Goal: Complete application form: Complete application form

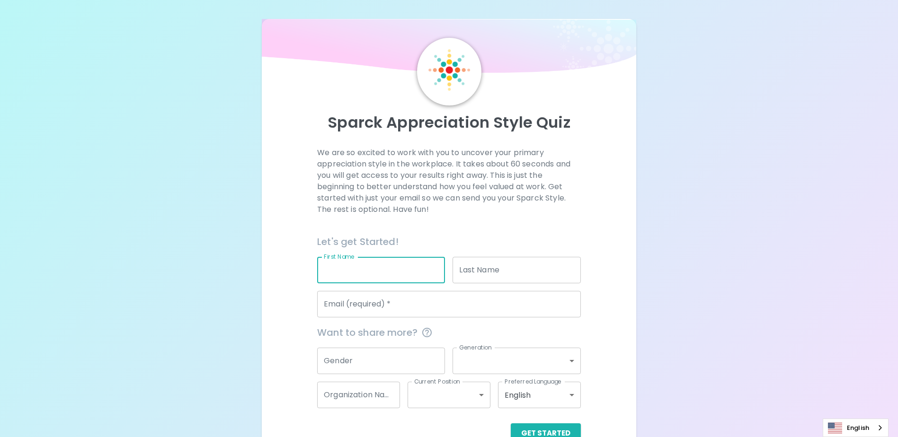
click at [359, 276] on input "First Name" at bounding box center [381, 270] width 128 height 27
type input "[PERSON_NAME]"
type input "[DOMAIN_NAME]"
click at [374, 300] on input "Email (required)   *" at bounding box center [449, 304] width 264 height 27
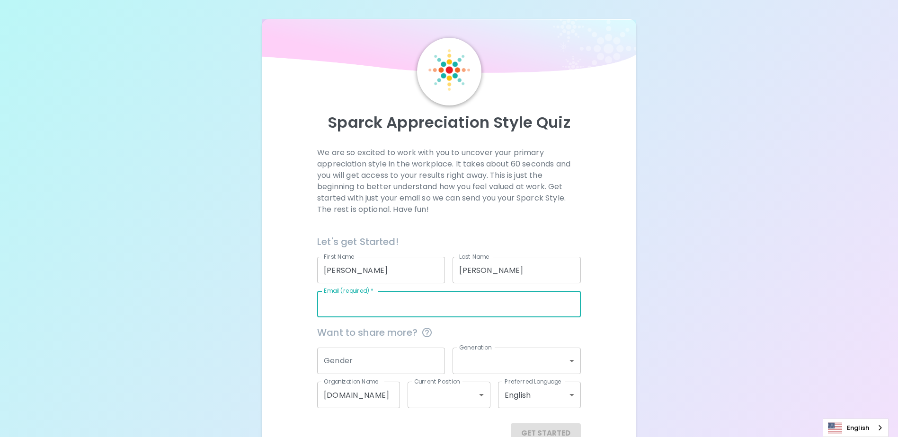
click at [357, 299] on input "Email (required)   *" at bounding box center [449, 304] width 264 height 27
type input "[EMAIL_ADDRESS][DOMAIN_NAME]"
click at [368, 360] on input "Gender" at bounding box center [381, 361] width 128 height 27
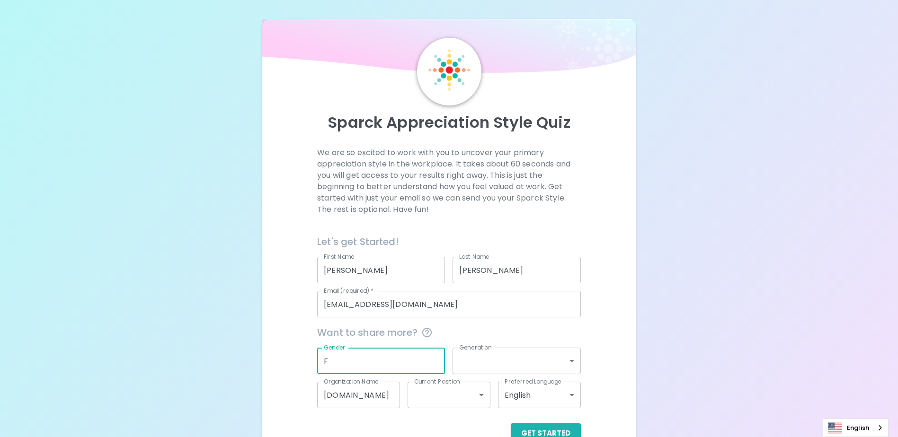
type input "F"
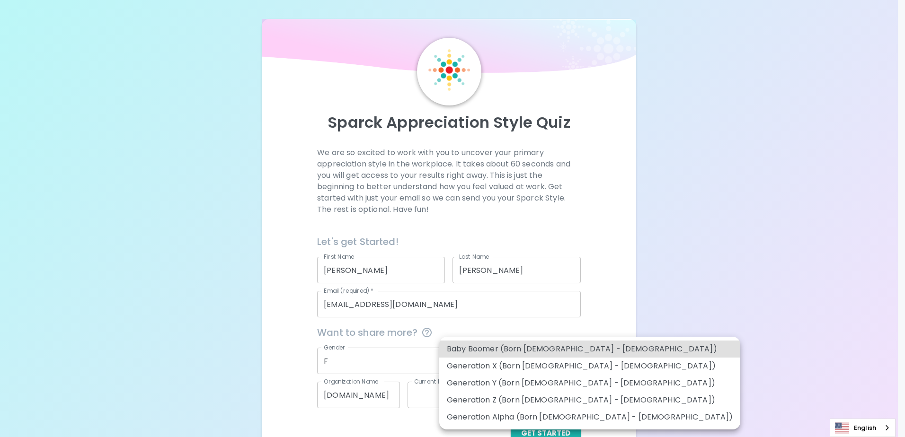
click at [560, 359] on body "Sparck Appreciation Style Quiz We are so excited to work with you to uncover yo…" at bounding box center [452, 231] width 905 height 463
click at [560, 384] on li "Generation Y (Born [DEMOGRAPHIC_DATA] - [DEMOGRAPHIC_DATA])" at bounding box center [589, 383] width 301 height 17
type input "generation_y"
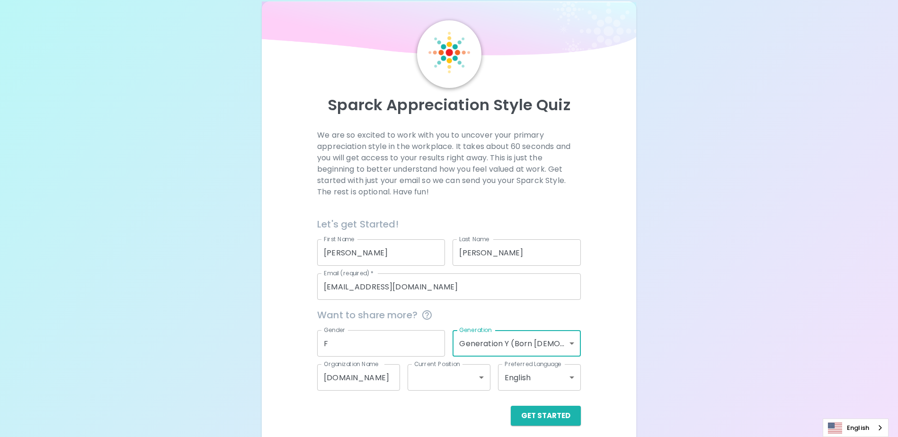
scroll to position [25, 0]
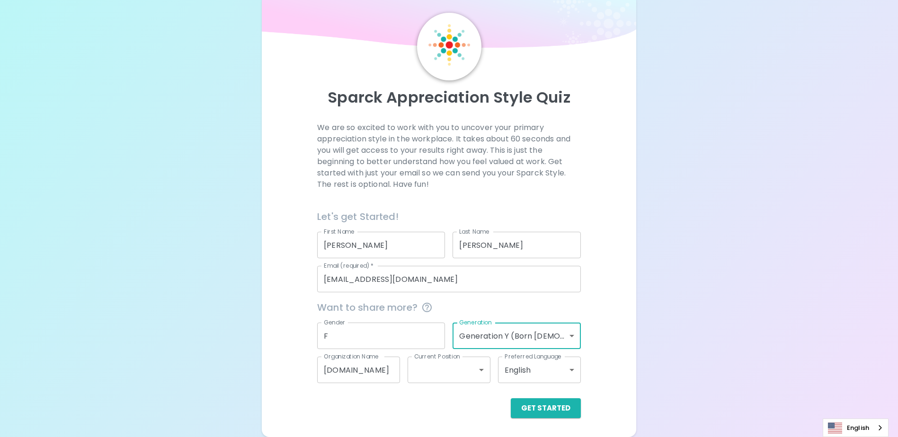
click at [433, 361] on body "Sparck Appreciation Style Quiz We are so excited to work with you to uncover yo…" at bounding box center [449, 206] width 898 height 463
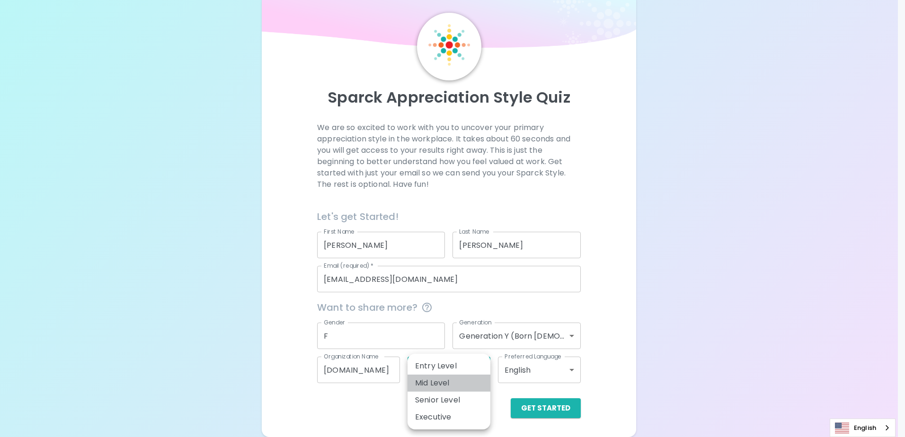
click at [424, 390] on li "Mid Level" at bounding box center [449, 383] width 83 height 17
type input "mid_level"
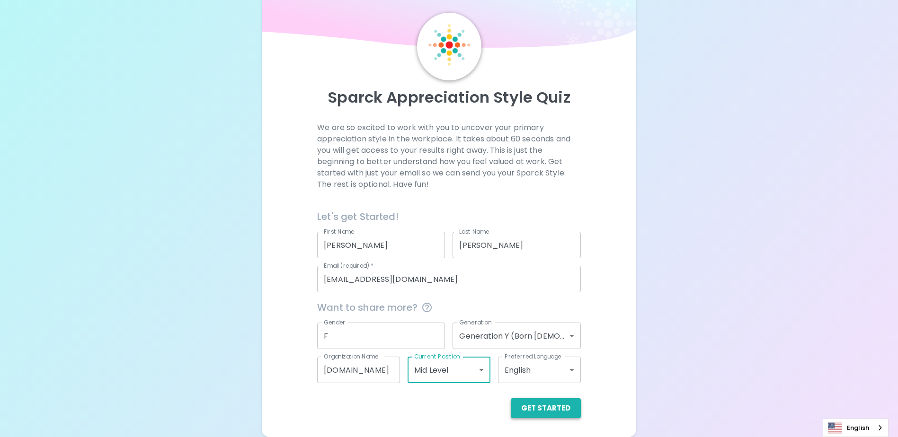
click at [559, 408] on button "Get Started" at bounding box center [546, 409] width 70 height 20
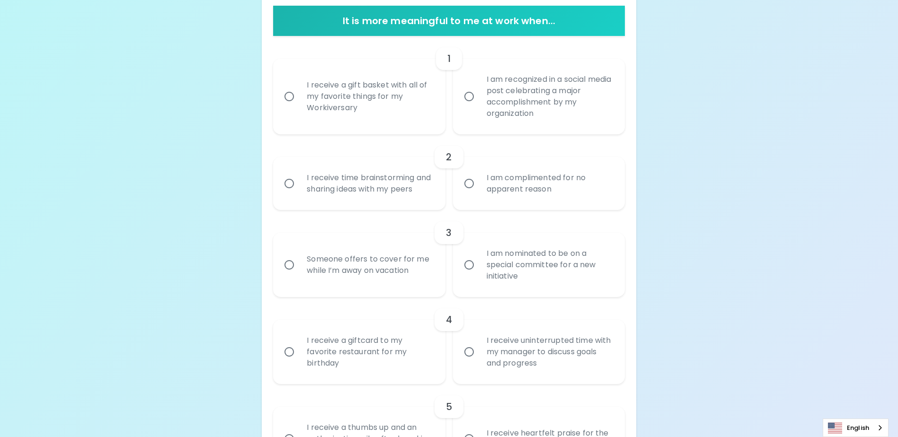
scroll to position [214, 0]
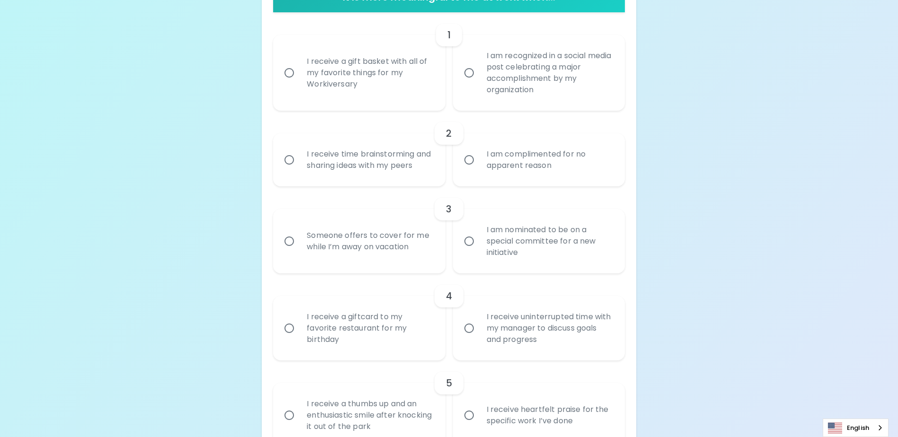
click at [544, 81] on div "I am recognized in a social media post celebrating a major accomplishment by my…" at bounding box center [549, 73] width 141 height 68
click at [479, 81] on input "I am recognized in a social media post celebrating a major accomplishment by my…" at bounding box center [469, 73] width 20 height 20
radio input "true"
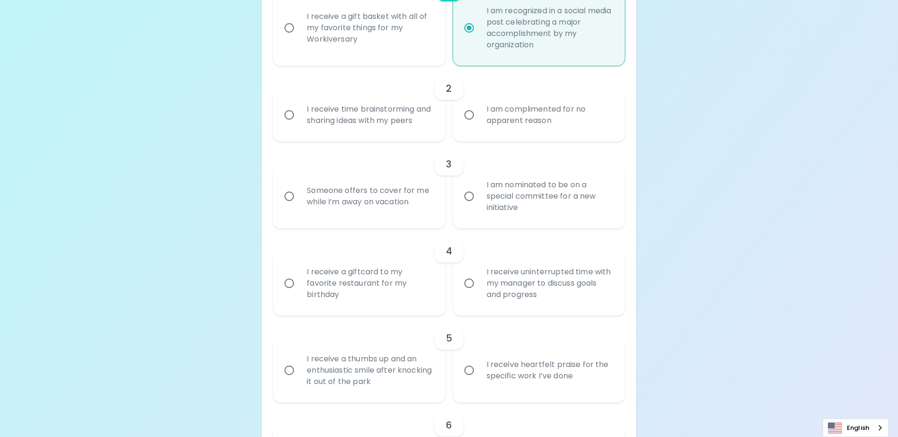
scroll to position [290, 0]
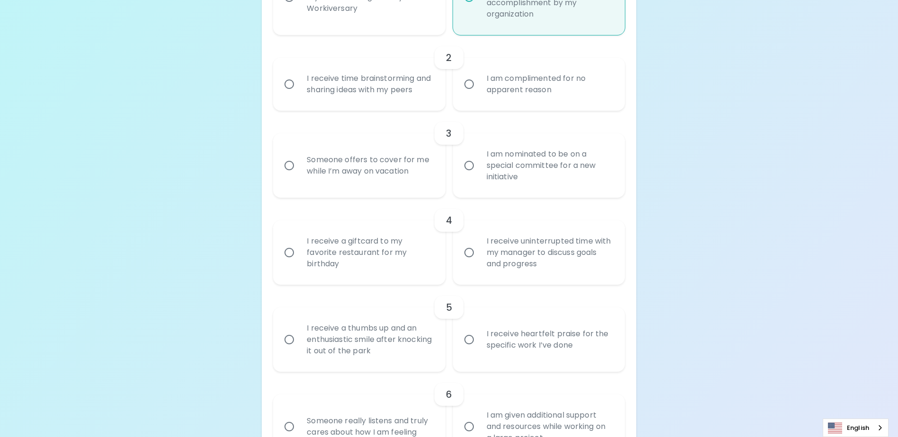
radio input "true"
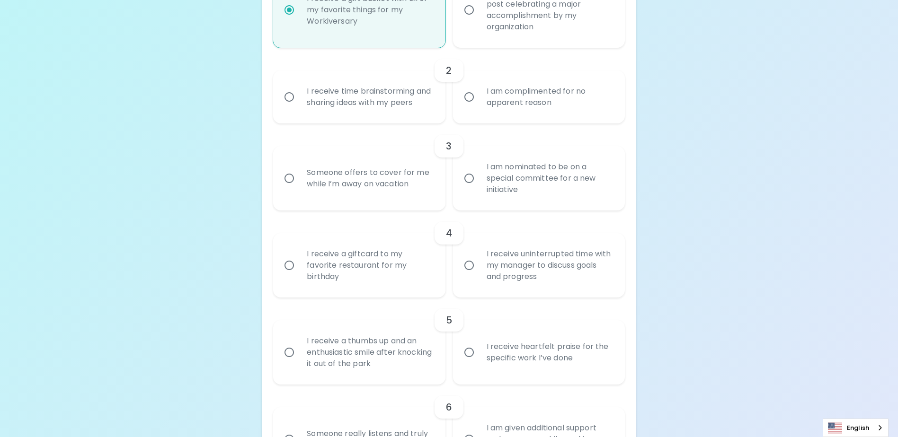
click at [529, 106] on div "I am complimented for no apparent reason" at bounding box center [549, 96] width 141 height 45
click at [479, 106] on input "I am complimented for no apparent reason" at bounding box center [469, 97] width 20 height 20
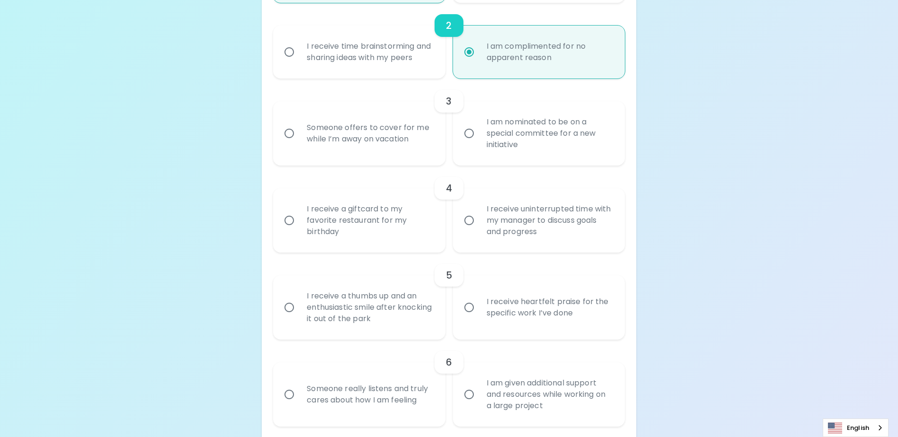
scroll to position [353, 0]
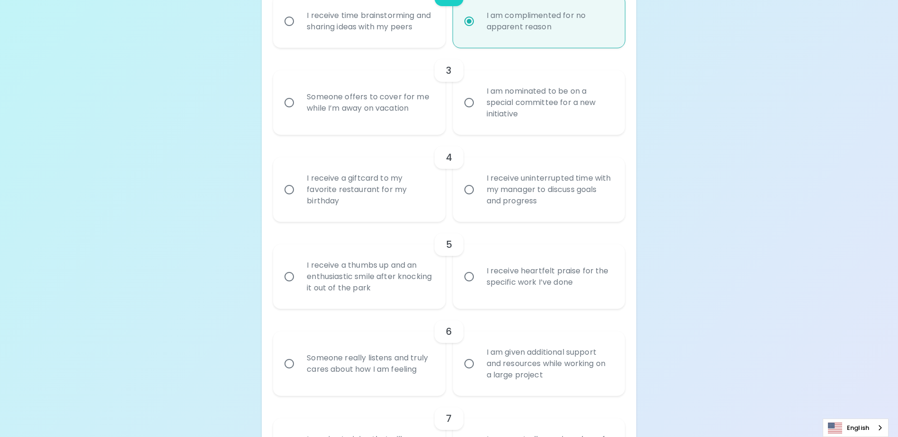
radio input "true"
click at [570, 124] on div "I am nominated to be on a special committee for a new initiative" at bounding box center [549, 102] width 141 height 57
click at [479, 113] on input "I am nominated to be on a special committee for a new initiative" at bounding box center [469, 103] width 20 height 20
radio input "false"
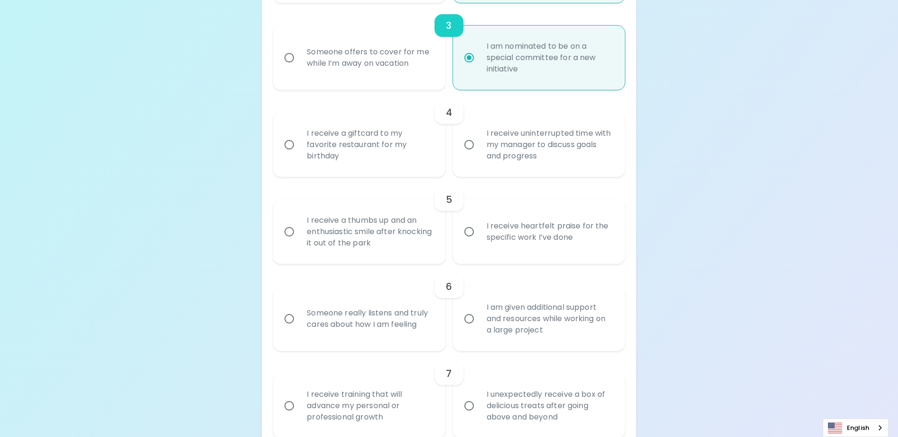
scroll to position [429, 0]
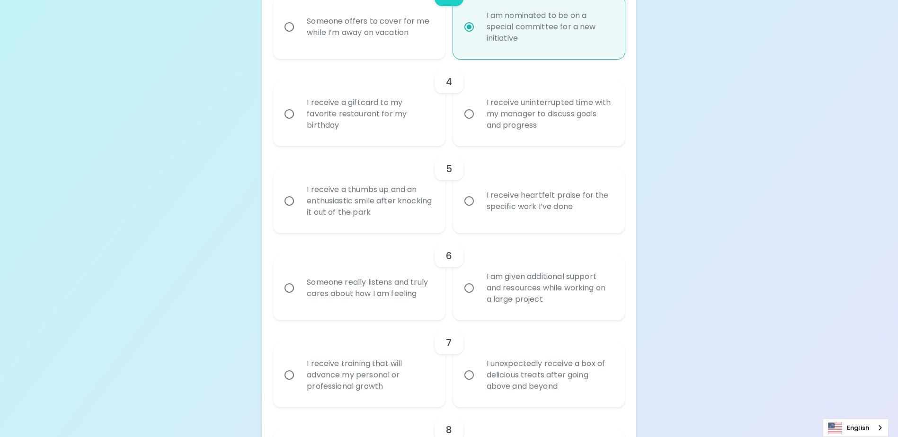
radio input "true"
click at [393, 50] on div "Someone offers to cover for me while I’m away on vacation" at bounding box center [369, 26] width 141 height 45
click at [299, 37] on input "Someone offers to cover for me while I’m away on vacation" at bounding box center [289, 27] width 20 height 20
radio input "false"
radio input "true"
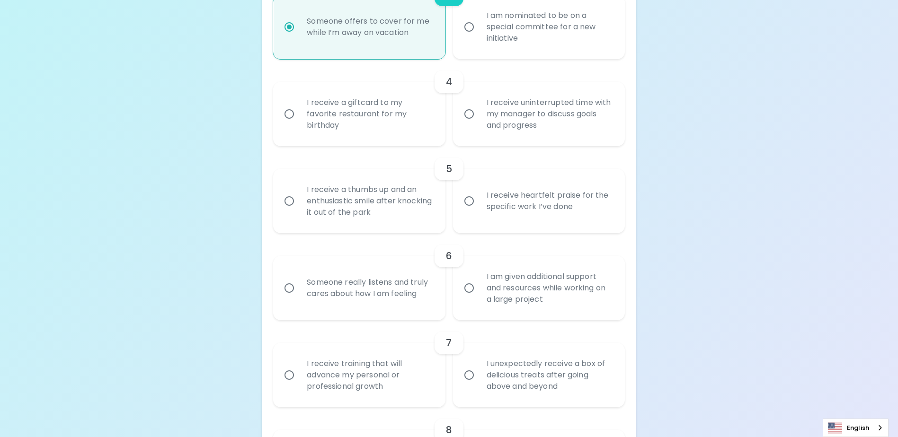
radio input "true"
click at [402, 125] on div "I receive a giftcard to my favorite restaurant for my birthday" at bounding box center [369, 114] width 141 height 57
click at [299, 124] on input "I receive a giftcard to my favorite restaurant for my birthday" at bounding box center [289, 114] width 20 height 20
radio input "false"
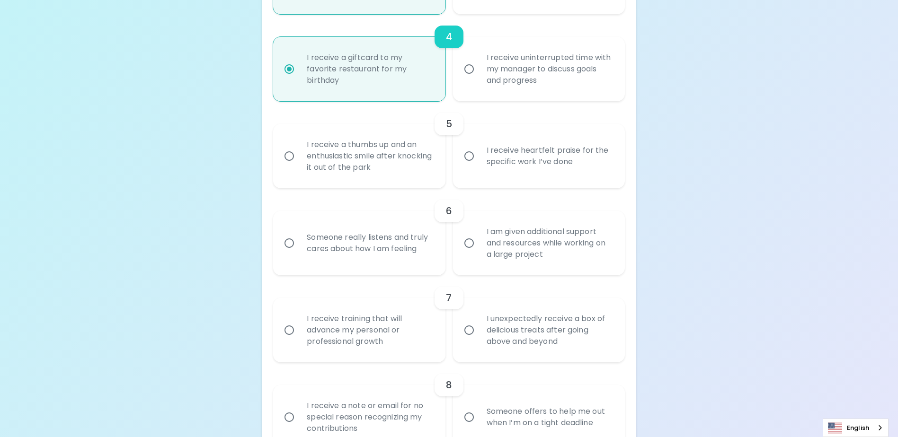
scroll to position [505, 0]
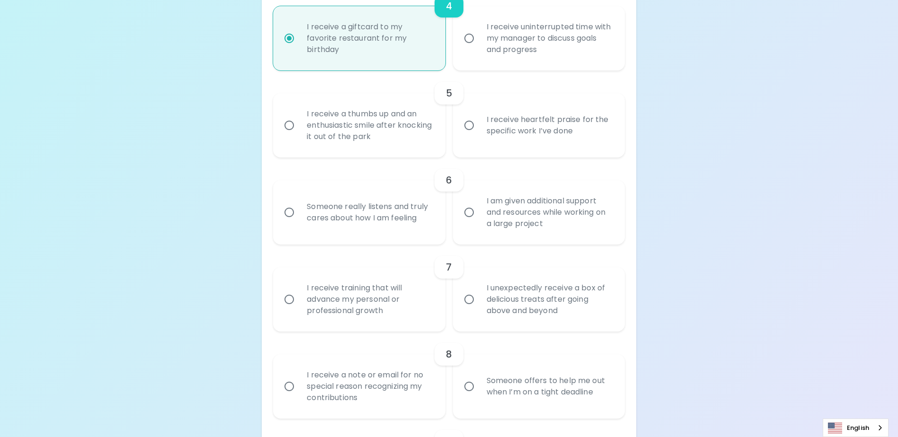
radio input "true"
click at [506, 140] on div "I receive heartfelt praise for the specific work I’ve done" at bounding box center [549, 125] width 141 height 45
click at [479, 135] on input "I receive heartfelt praise for the specific work I’ve done" at bounding box center [469, 126] width 20 height 20
radio input "false"
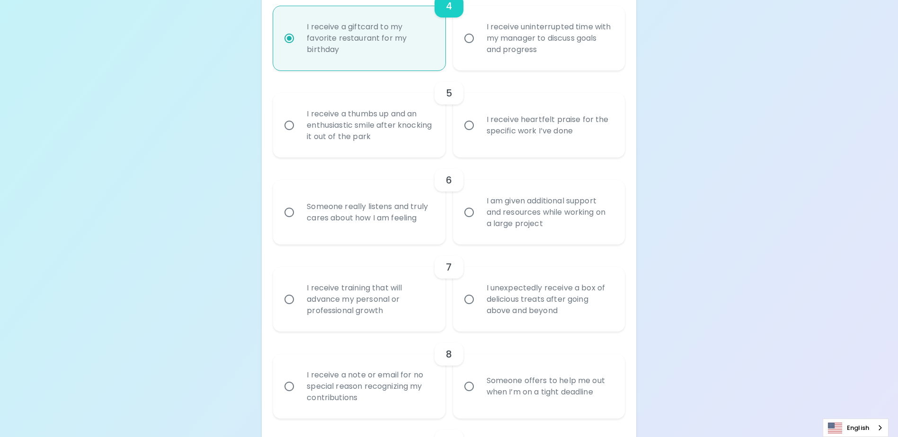
radio input "false"
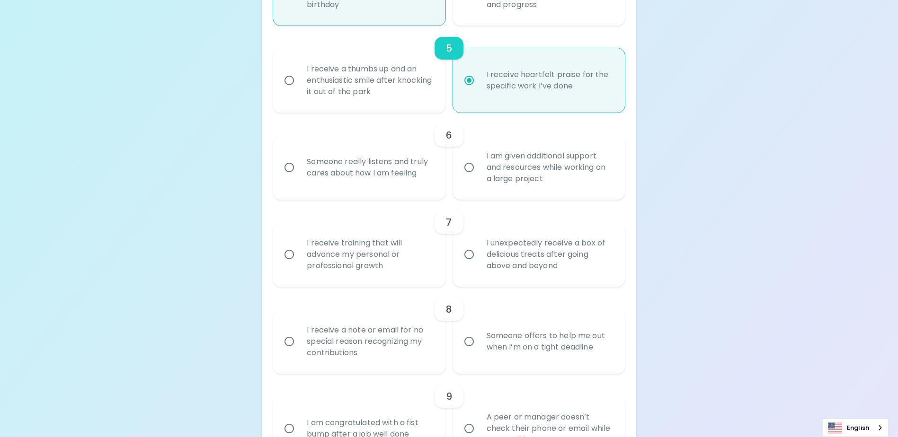
scroll to position [580, 0]
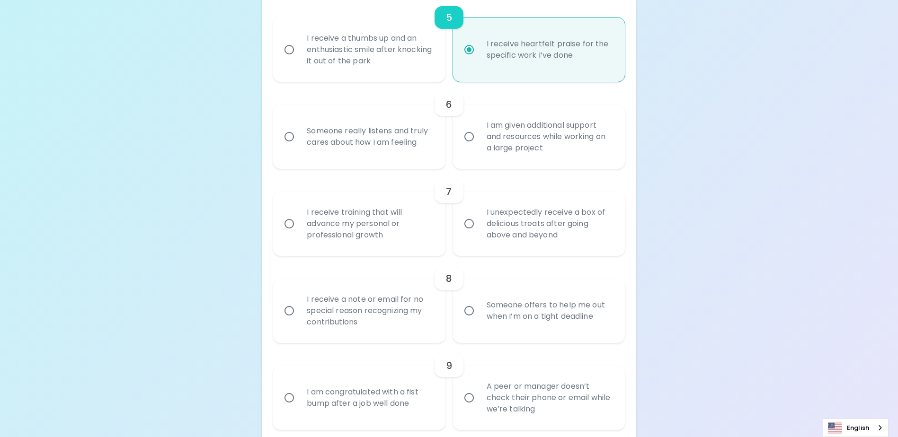
radio input "true"
click at [360, 160] on div "Someone really listens and truly cares about how I am feeling" at bounding box center [369, 136] width 141 height 45
click at [299, 147] on input "Someone really listens and truly cares about how I am feeling" at bounding box center [289, 137] width 20 height 20
radio input "false"
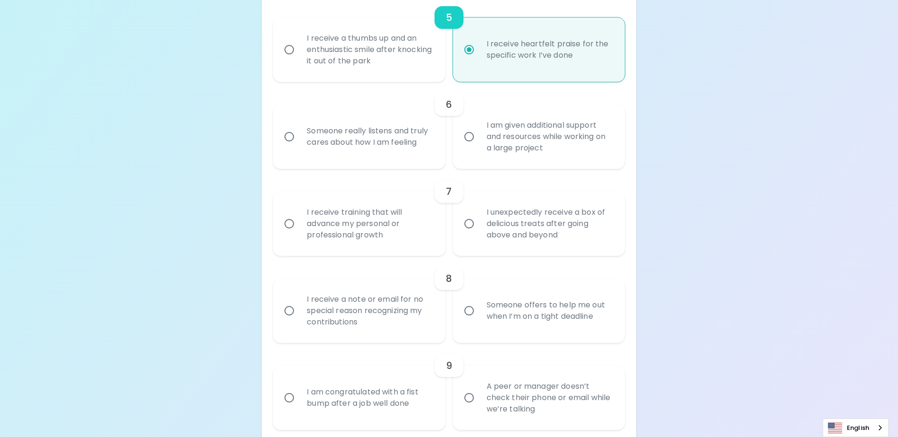
radio input "false"
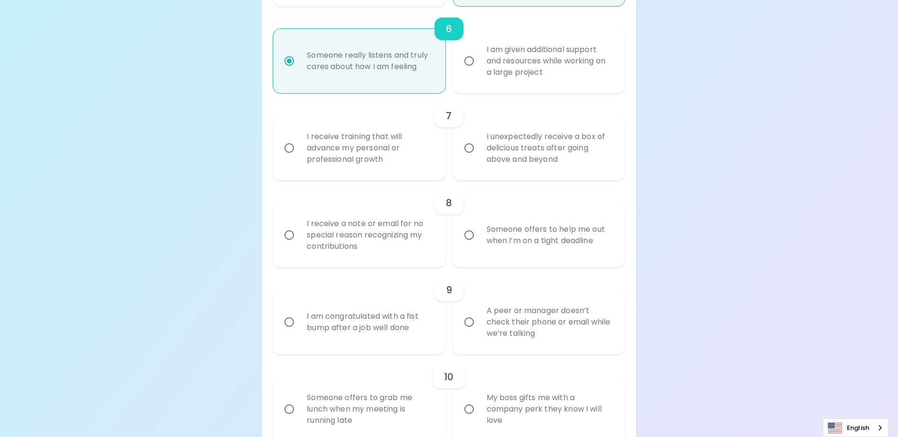
radio input "true"
click at [535, 171] on div "I unexpectedly receive a box of delicious treats after going above and beyond" at bounding box center [549, 148] width 141 height 57
click at [479, 158] on input "I unexpectedly receive a box of delicious treats after going above and beyond" at bounding box center [469, 148] width 20 height 20
radio input "false"
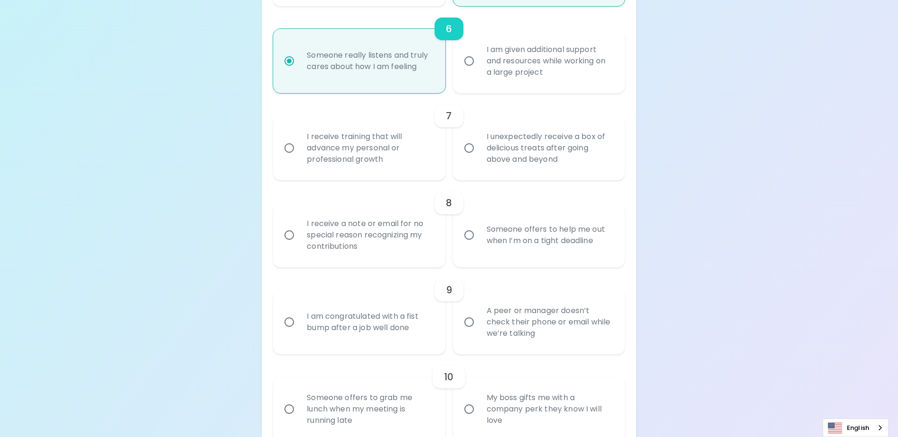
radio input "false"
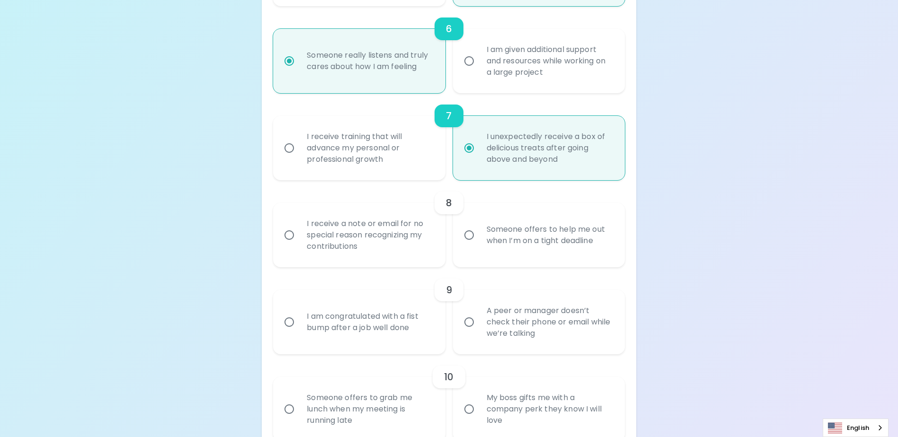
scroll to position [732, 0]
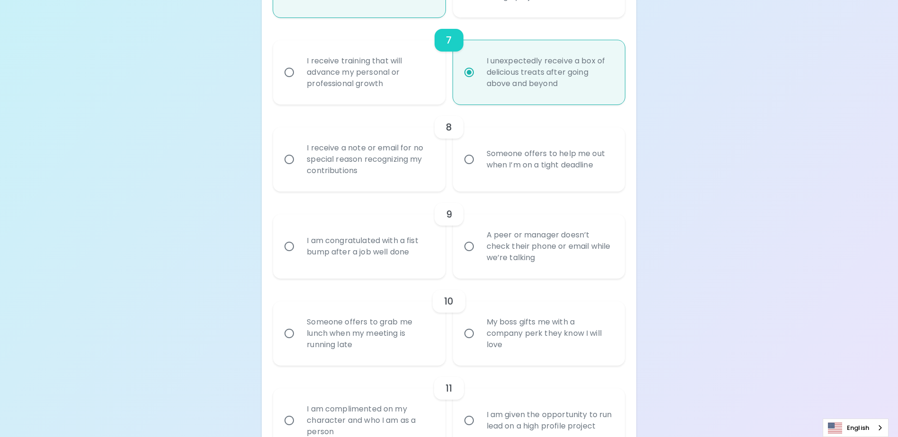
radio input "true"
click at [400, 188] on div "I receive a note or email for no special reason recognizing my contributions" at bounding box center [369, 159] width 141 height 57
click at [299, 169] on input "I receive a note or email for no special reason recognizing my contributions" at bounding box center [289, 160] width 20 height 20
radio input "false"
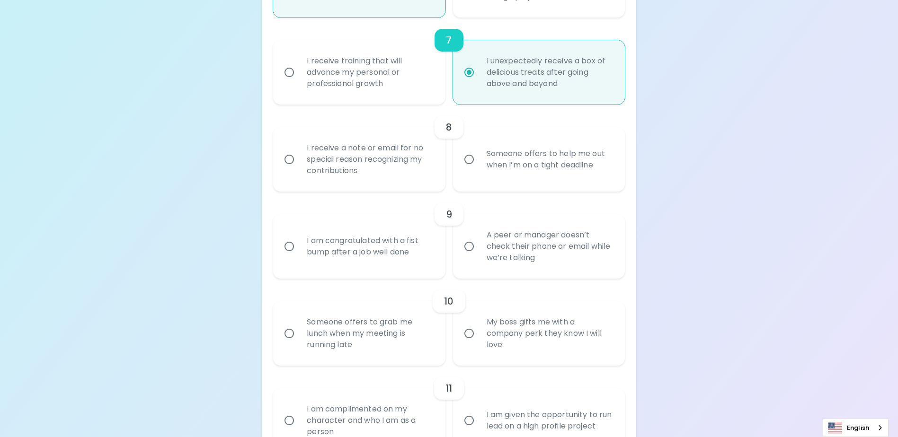
radio input "false"
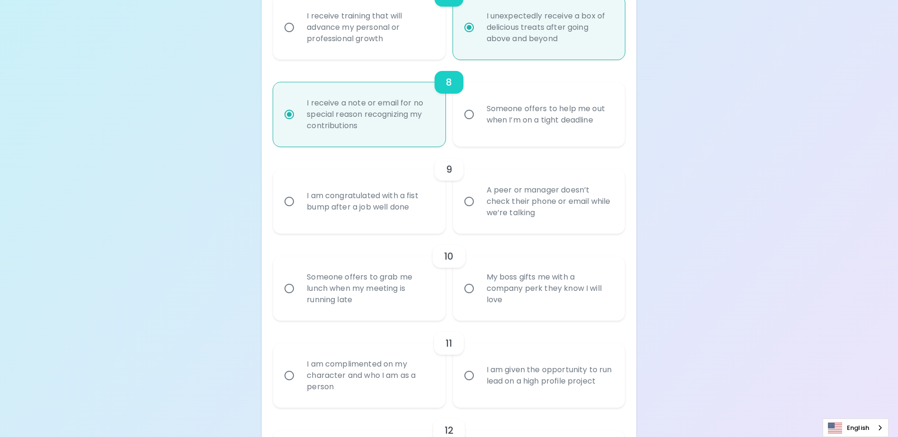
scroll to position [808, 0]
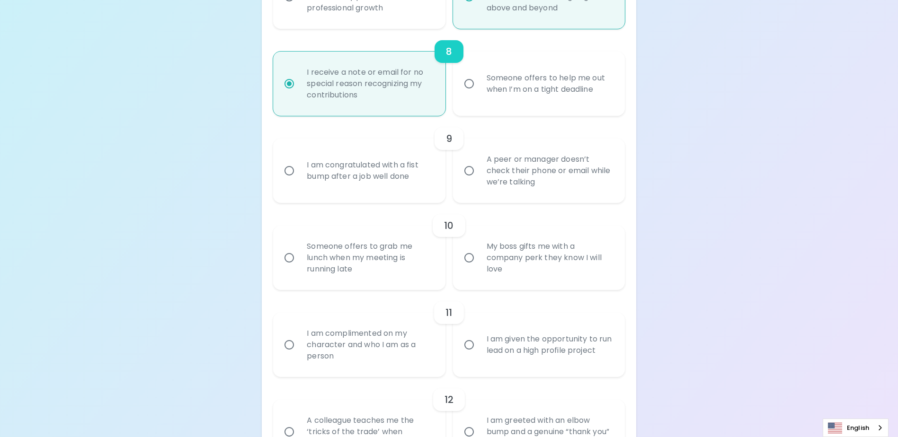
radio input "true"
click at [325, 183] on div "I am congratulated with a fist bump after a job well done" at bounding box center [369, 170] width 141 height 45
click at [299, 181] on input "I am congratulated with a fist bump after a job well done" at bounding box center [289, 171] width 20 height 20
radio input "false"
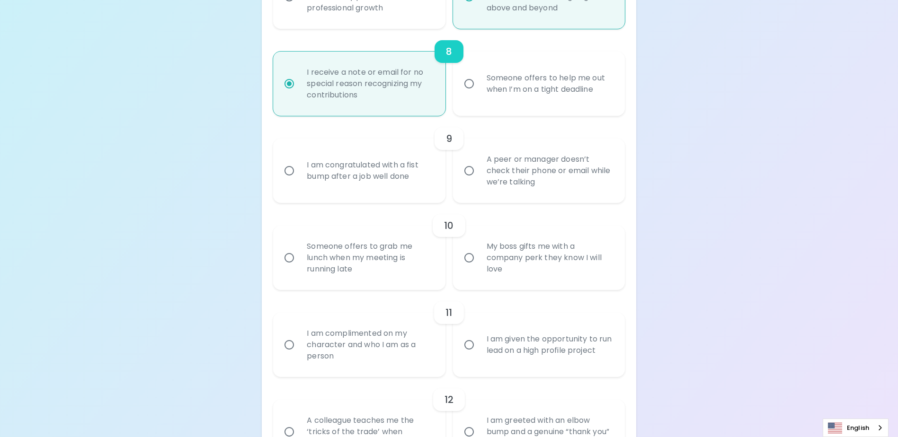
radio input "false"
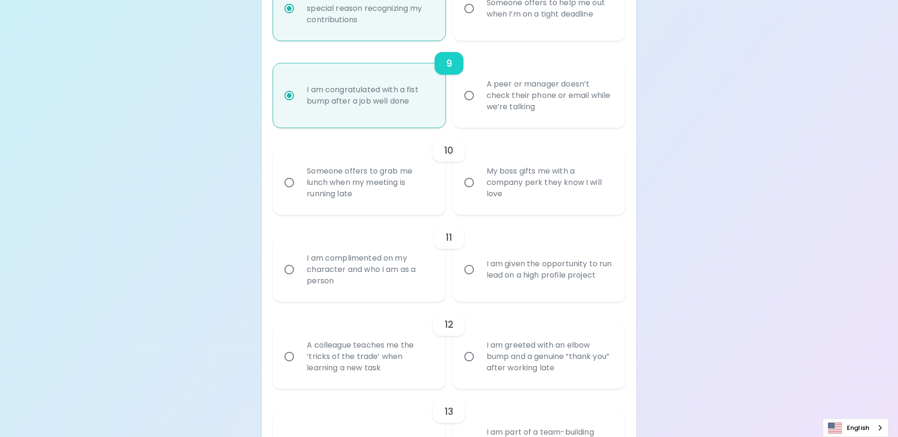
scroll to position [883, 0]
radio input "true"
click at [373, 205] on div "Someone offers to grab me lunch when my meeting is running late" at bounding box center [369, 182] width 141 height 57
click at [299, 192] on input "Someone offers to grab me lunch when my meeting is running late" at bounding box center [289, 182] width 20 height 20
radio input "false"
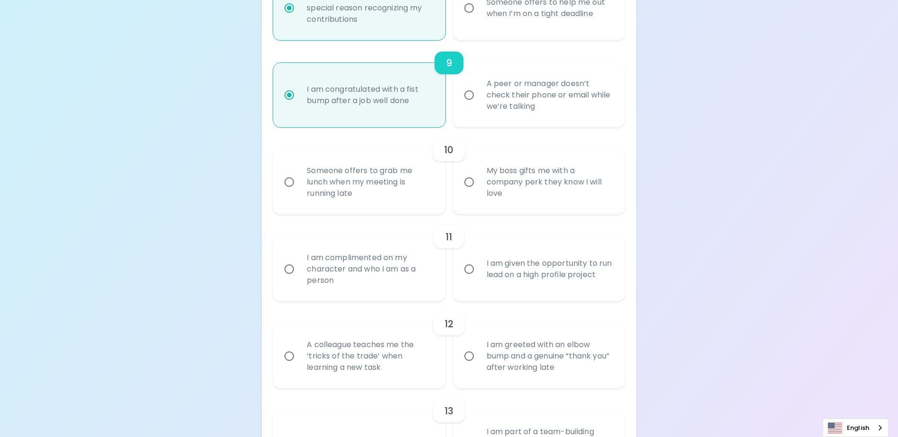
radio input "false"
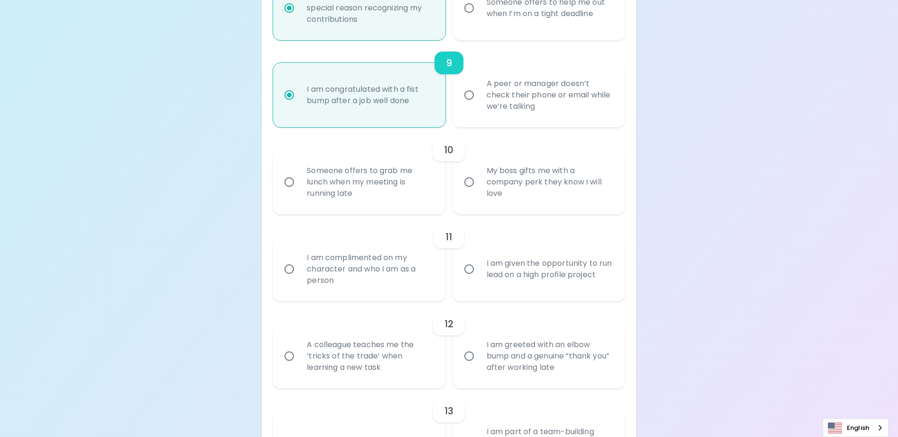
radio input "false"
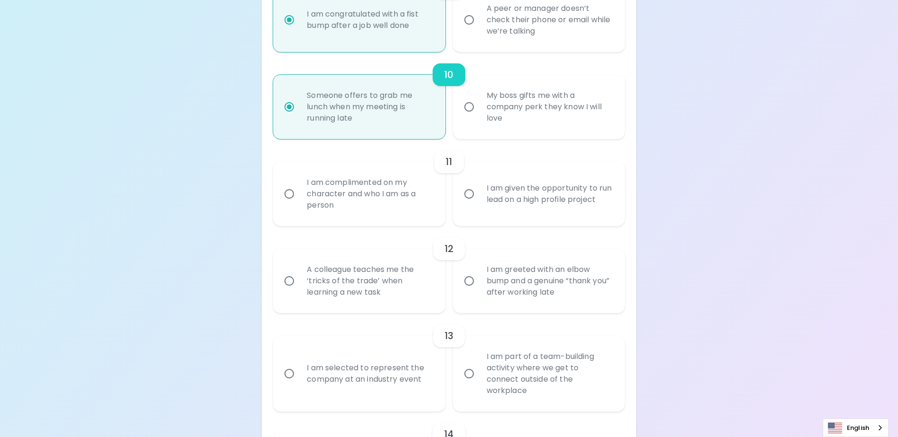
scroll to position [959, 0]
radio input "true"
click at [532, 111] on div "My boss gifts me with a company perk they know I will love" at bounding box center [549, 106] width 141 height 57
click at [479, 111] on input "My boss gifts me with a company perk they know I will love" at bounding box center [469, 107] width 20 height 20
radio input "false"
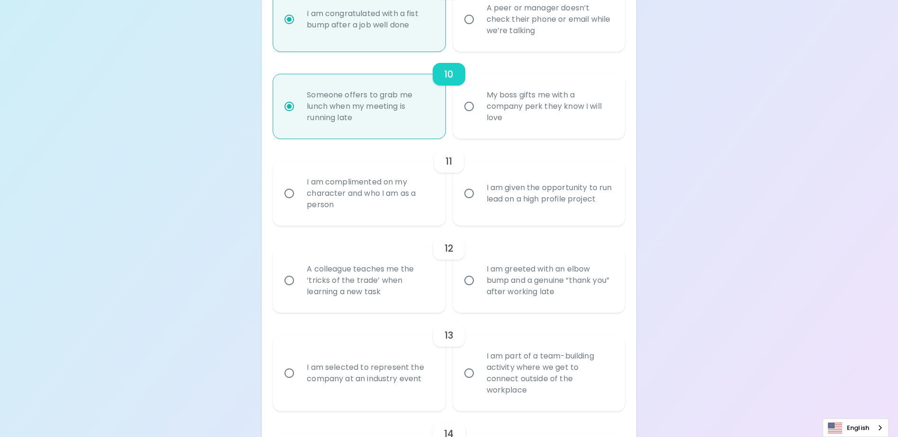
radio input "false"
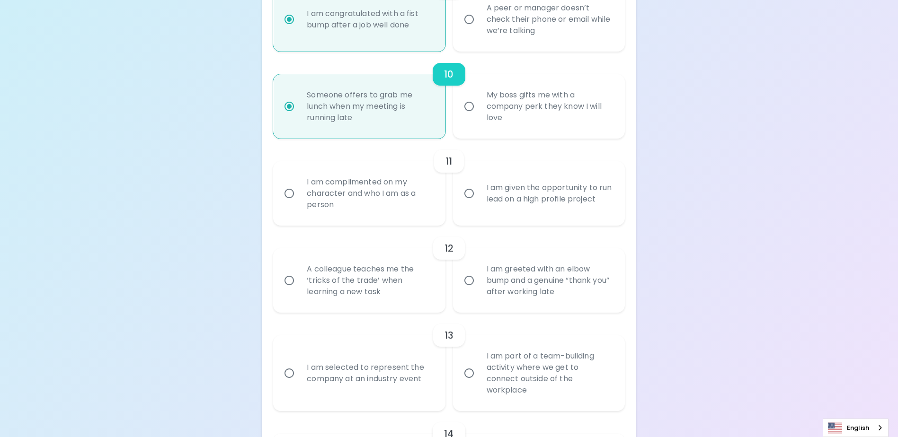
radio input "false"
radio input "true"
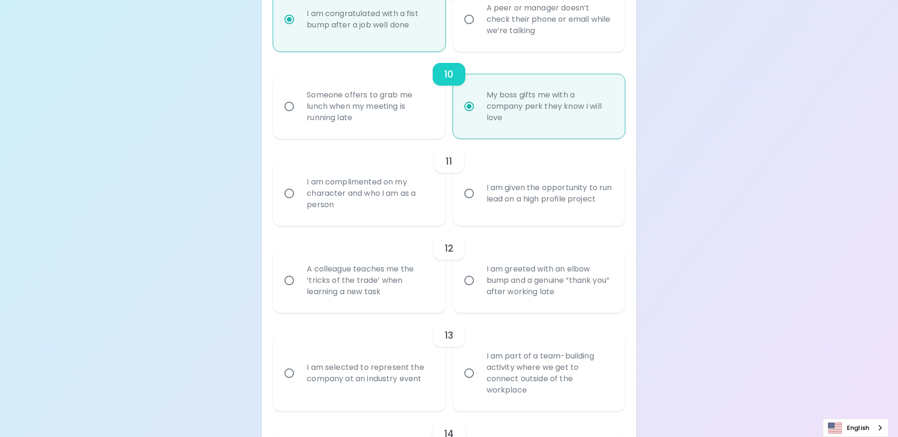
radio input "true"
click at [367, 222] on div "I am complimented on my character and who I am as a person" at bounding box center [369, 193] width 141 height 57
click at [299, 204] on input "I am complimented on my character and who I am as a person" at bounding box center [289, 194] width 20 height 20
radio input "false"
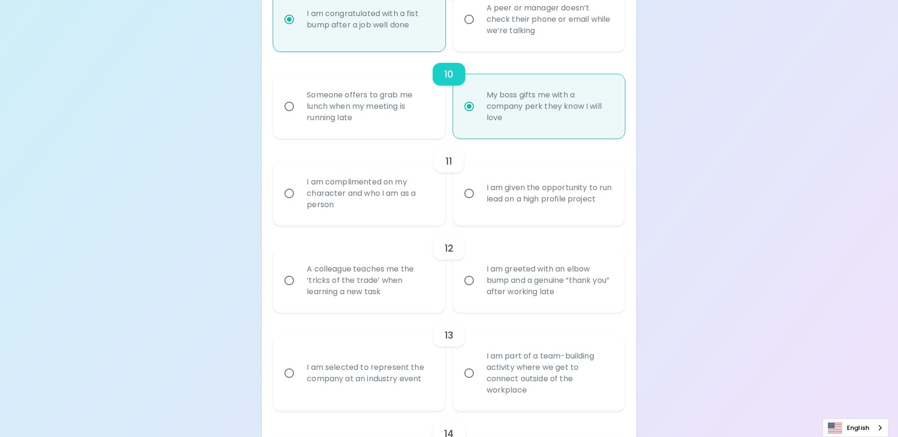
radio input "false"
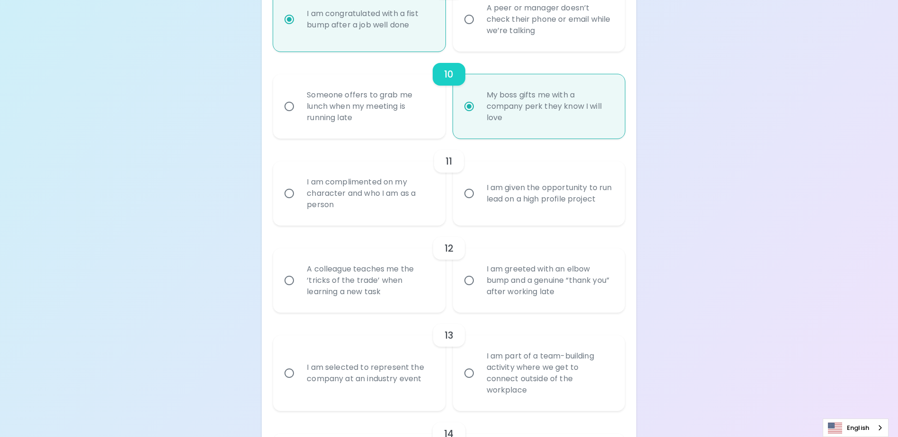
radio input "false"
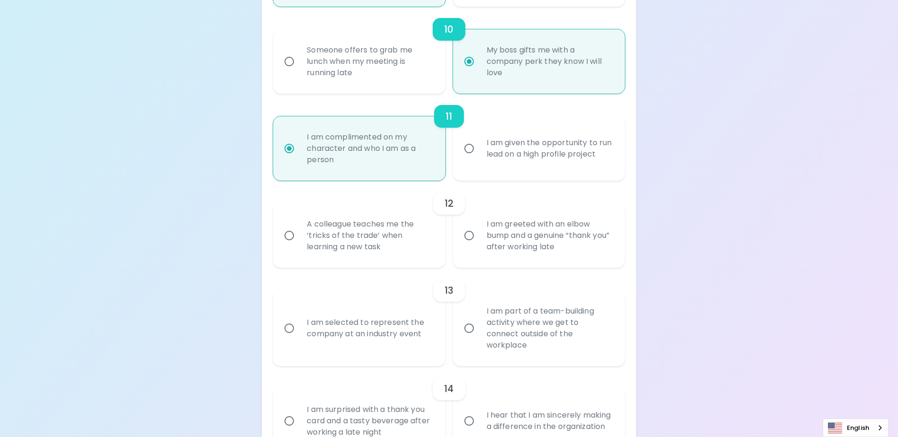
scroll to position [1035, 0]
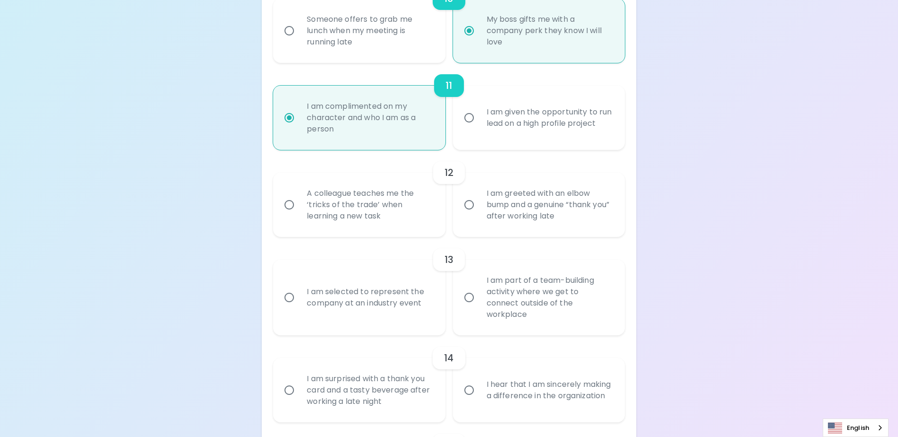
radio input "true"
click at [419, 227] on div "A colleague teaches me the ‘tricks of the trade’ when learning a new task" at bounding box center [369, 205] width 141 height 57
click at [299, 215] on input "A colleague teaches me the ‘tricks of the trade’ when learning a new task" at bounding box center [289, 205] width 20 height 20
radio input "false"
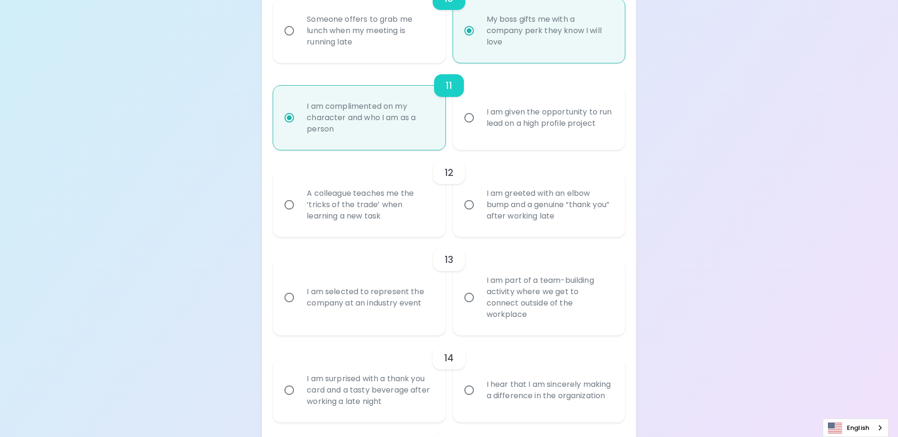
radio input "false"
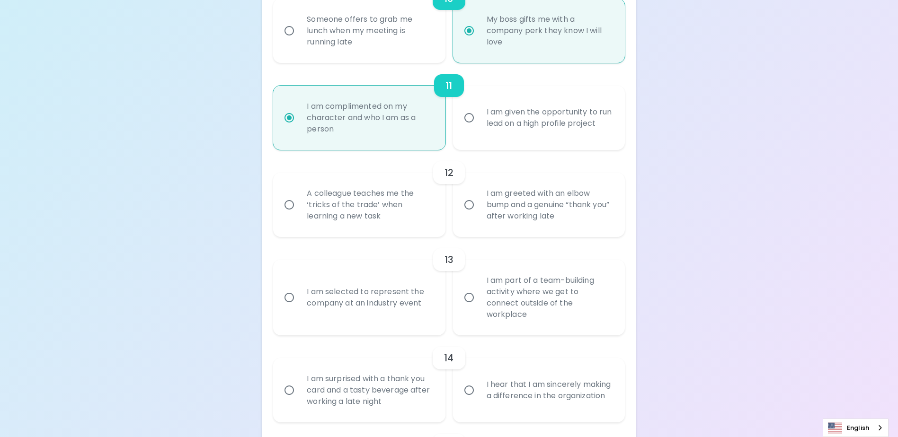
radio input "false"
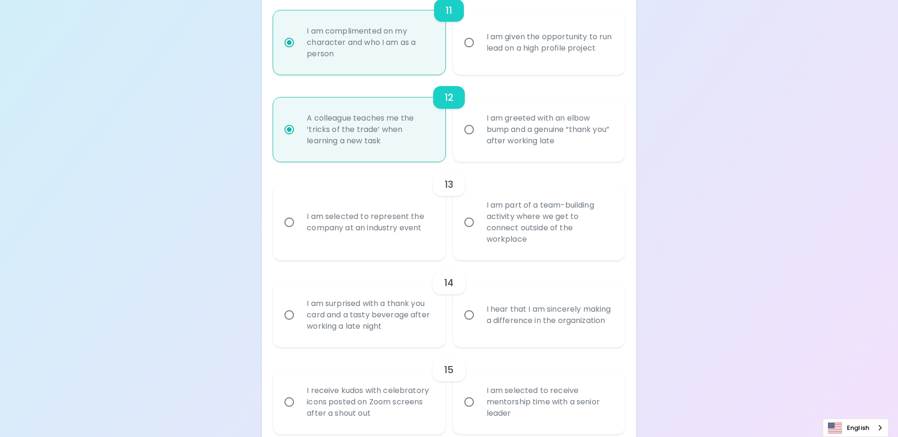
scroll to position [1111, 0]
radio input "true"
click at [402, 228] on div "I am selected to represent the company at an industry event" at bounding box center [369, 221] width 141 height 45
click at [299, 228] on input "I am selected to represent the company at an industry event" at bounding box center [289, 222] width 20 height 20
radio input "false"
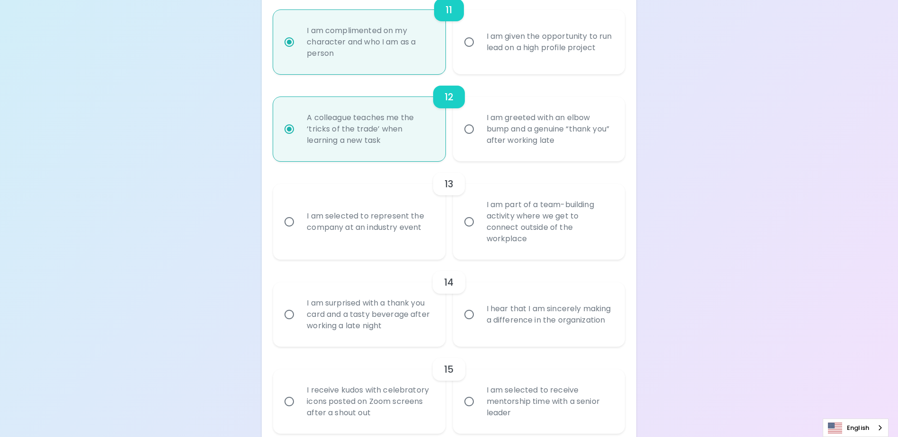
radio input "false"
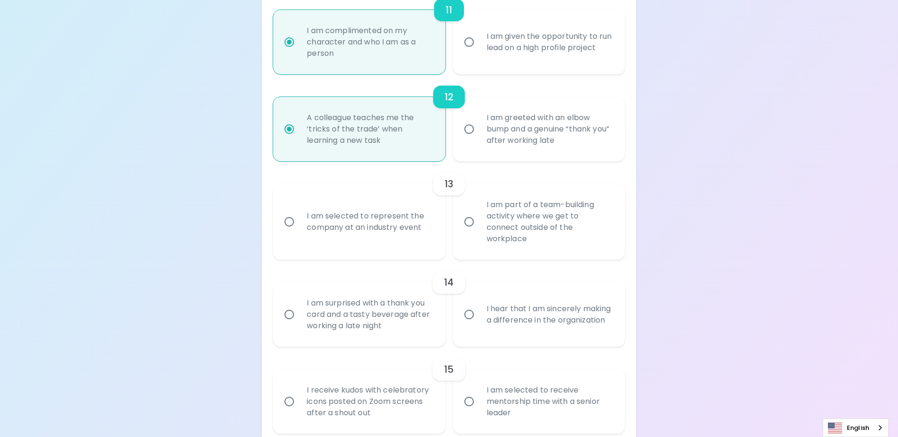
radio input "false"
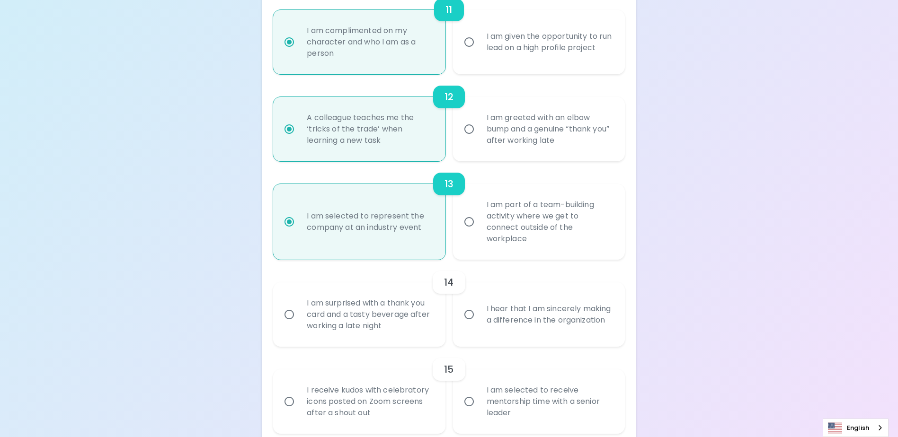
scroll to position [1154, 0]
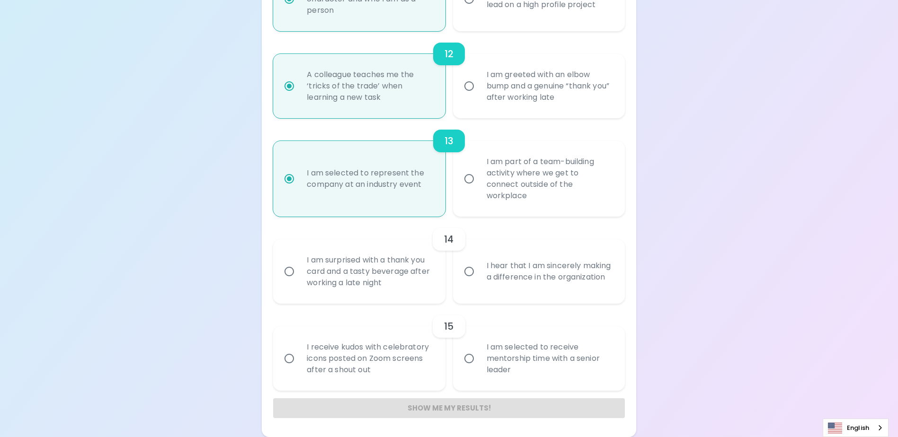
radio input "true"
click at [557, 285] on div "I hear that I am sincerely making a difference in the organization" at bounding box center [549, 271] width 141 height 45
click at [479, 282] on input "I hear that I am sincerely making a difference in the organization" at bounding box center [469, 272] width 20 height 20
radio input "false"
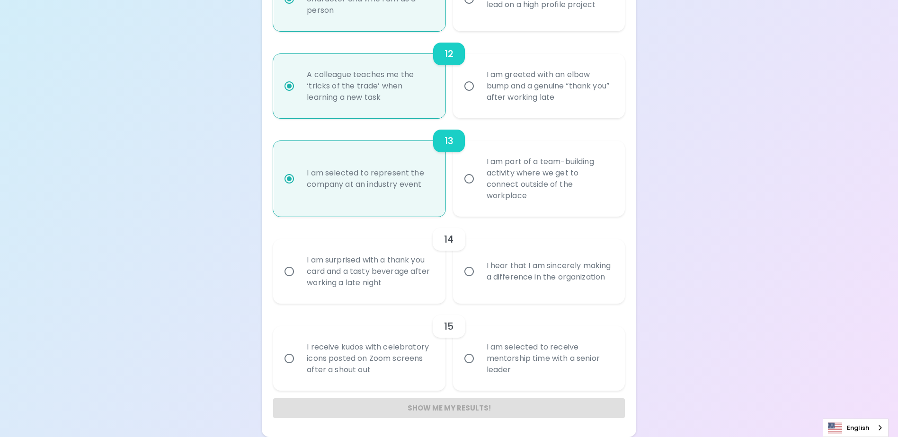
radio input "false"
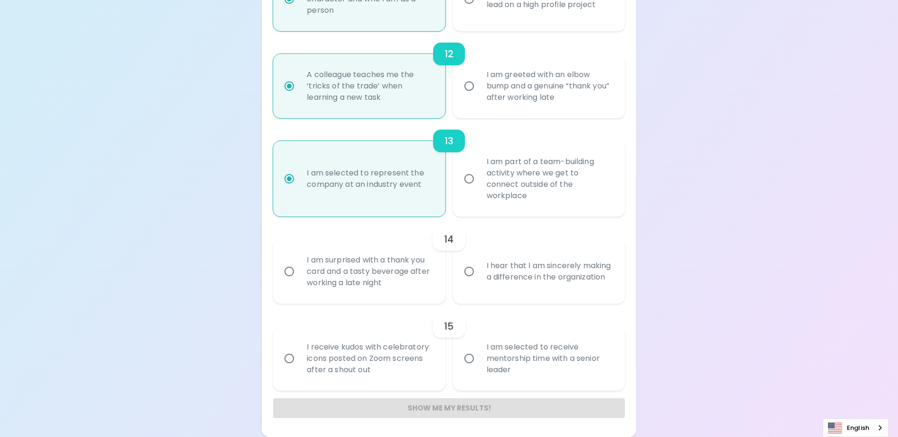
radio input "false"
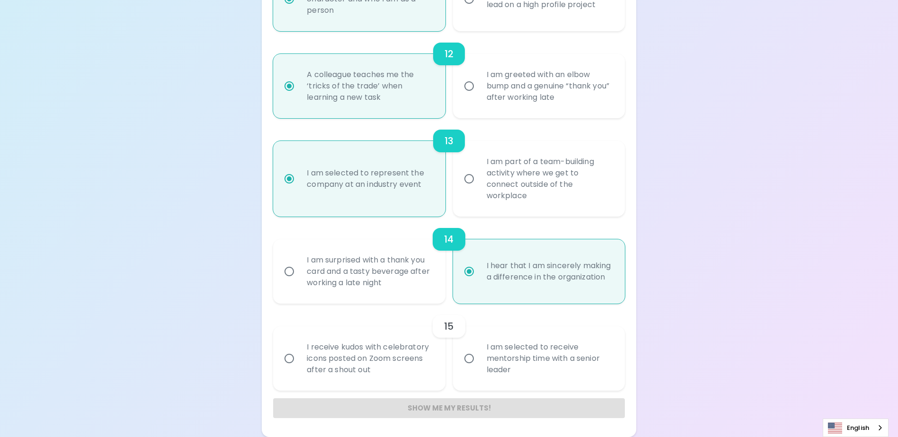
radio input "true"
click at [419, 383] on div "I receive kudos with celebratory icons posted on Zoom screens after a shout out" at bounding box center [369, 358] width 141 height 57
click at [299, 369] on input "I receive kudos with celebratory icons posted on Zoom screens after a shout out" at bounding box center [289, 359] width 20 height 20
radio input "false"
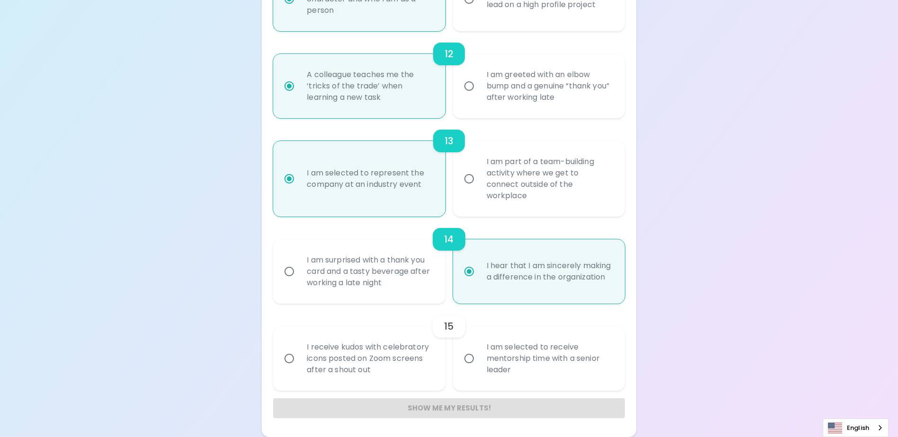
radio input "false"
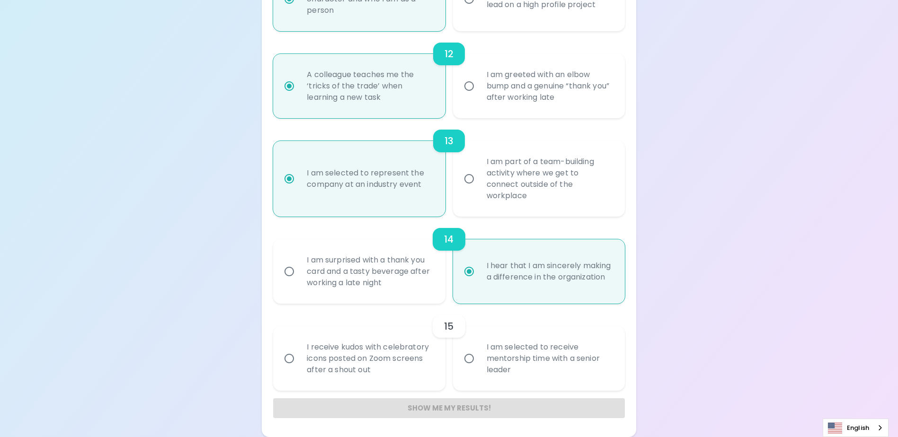
radio input "false"
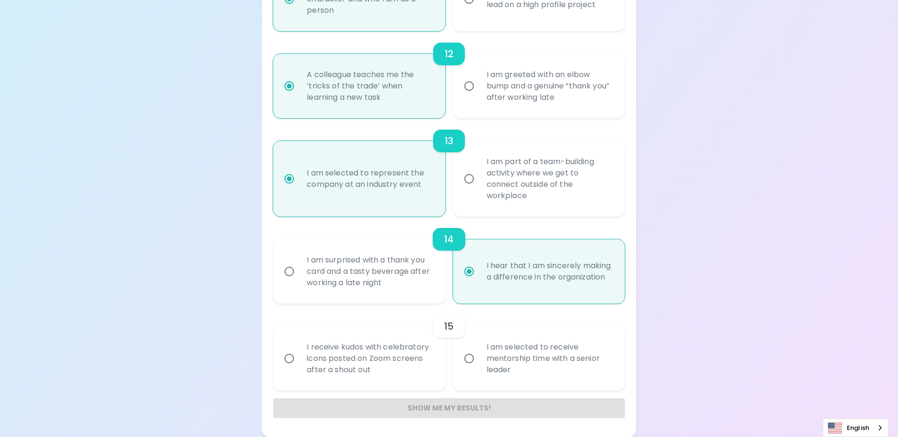
radio input "false"
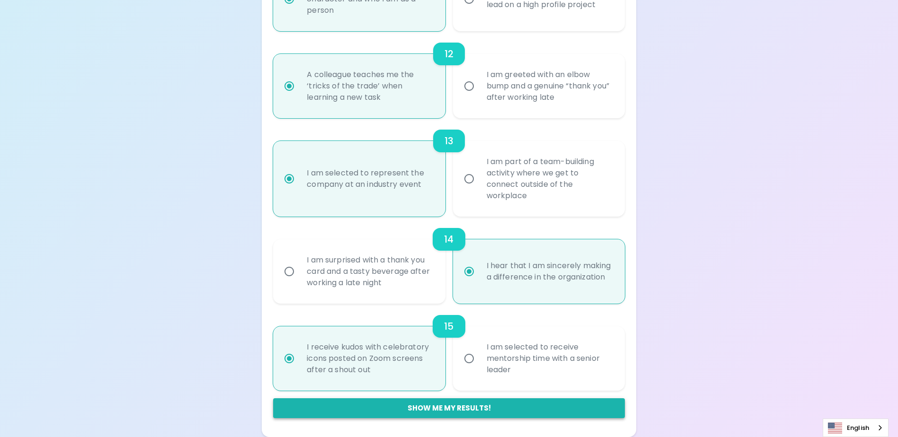
radio input "true"
click at [449, 411] on button "Show me my results!" at bounding box center [448, 409] width 351 height 20
radio input "false"
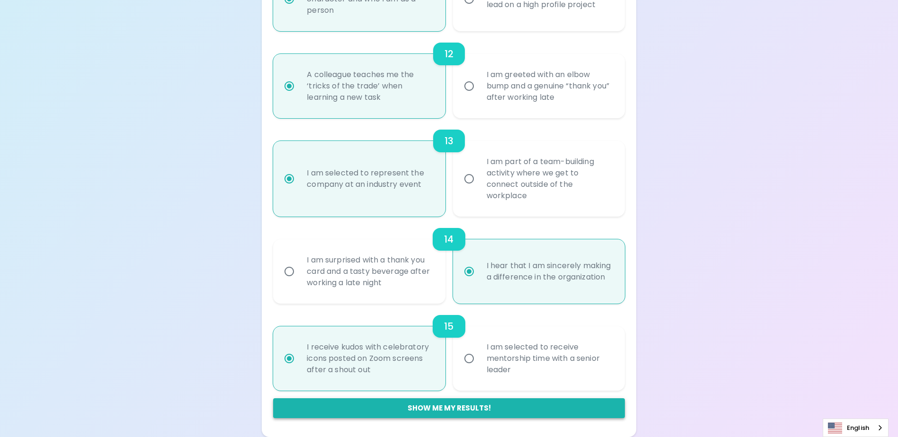
radio input "false"
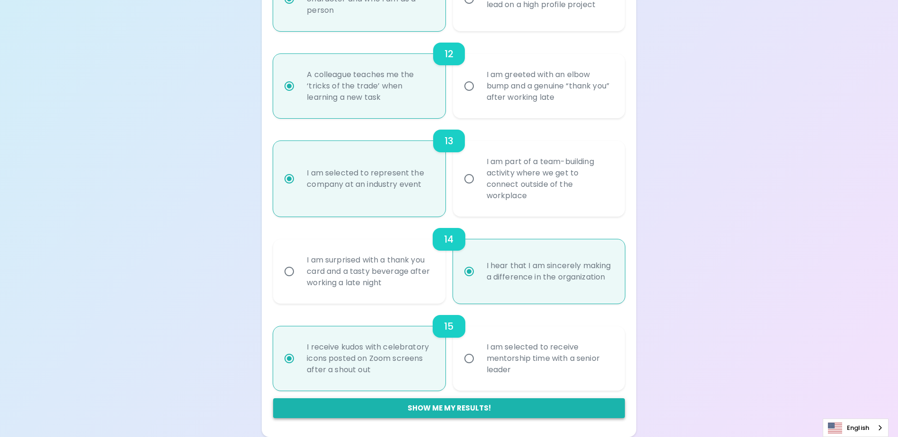
radio input "false"
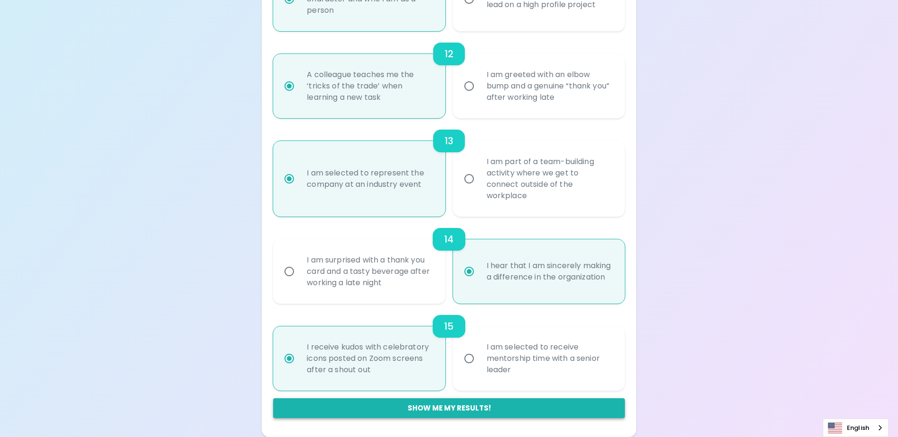
radio input "false"
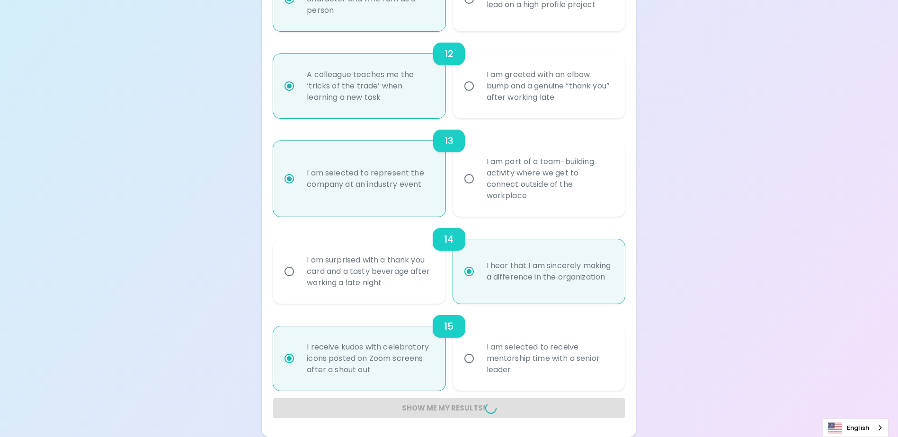
radio input "false"
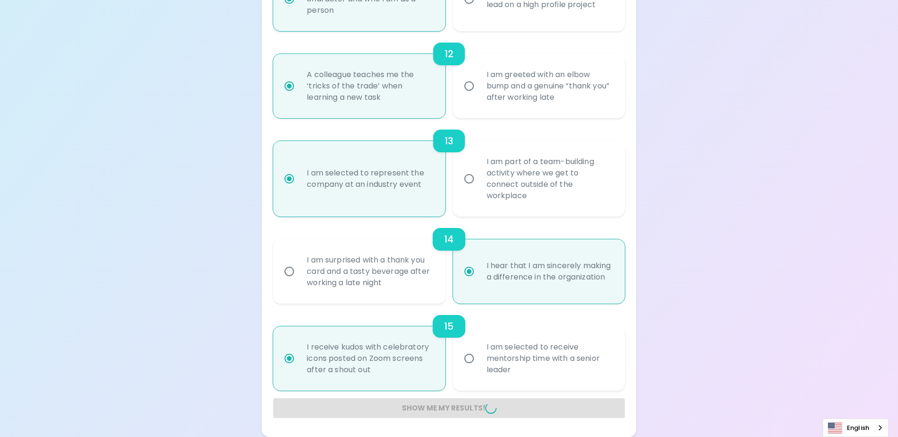
radio input "false"
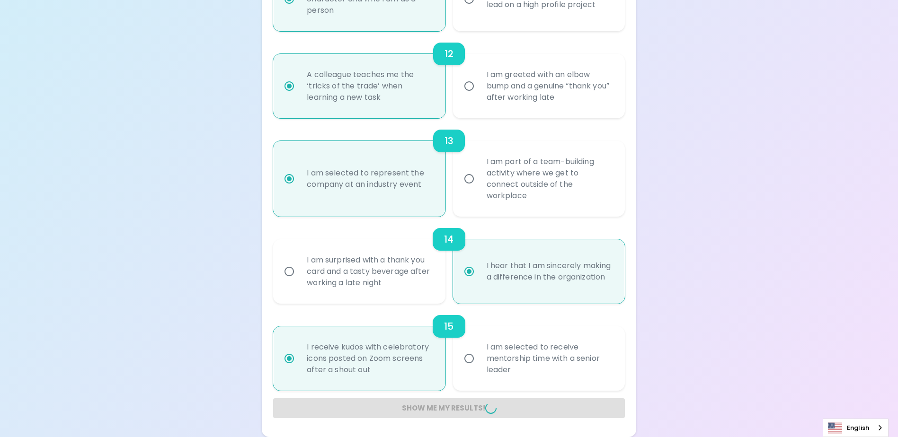
radio input "false"
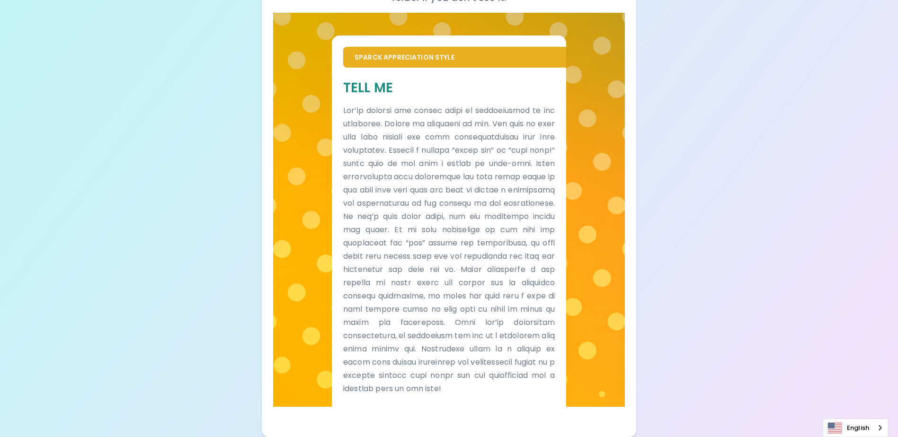
scroll to position [172, 0]
